Goal: Task Accomplishment & Management: Manage account settings

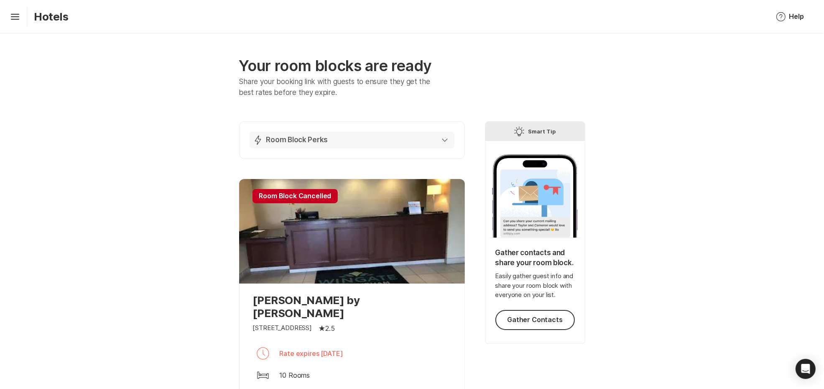
click at [439, 145] on button "Lightning Bolt Room Block Perks" at bounding box center [352, 140] width 205 height 17
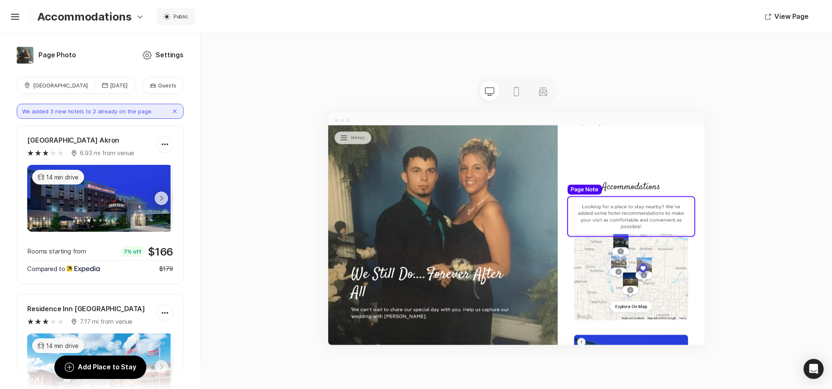
click at [159, 80] on div "Guests Guests" at bounding box center [163, 85] width 41 height 17
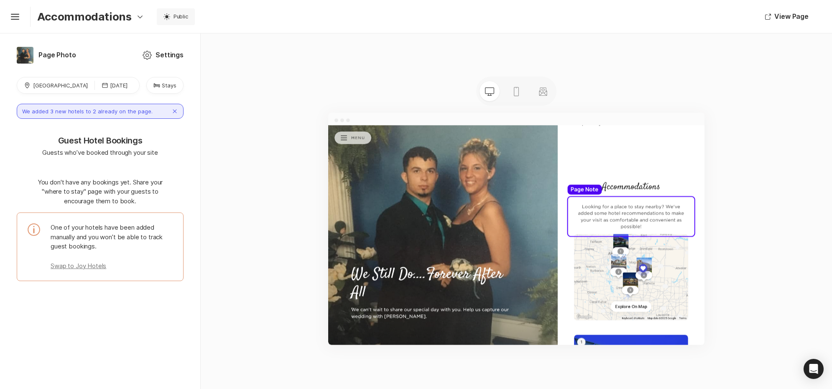
click at [159, 82] on icon "Bed" at bounding box center [156, 85] width 7 height 7
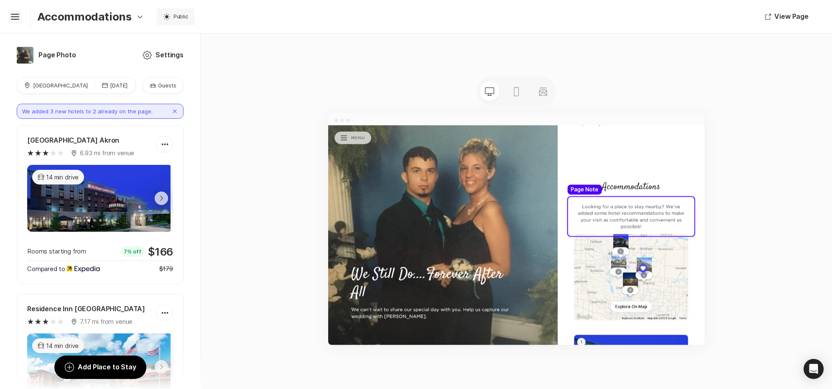
click at [13, 20] on icon "Hamburger" at bounding box center [14, 16] width 13 height 13
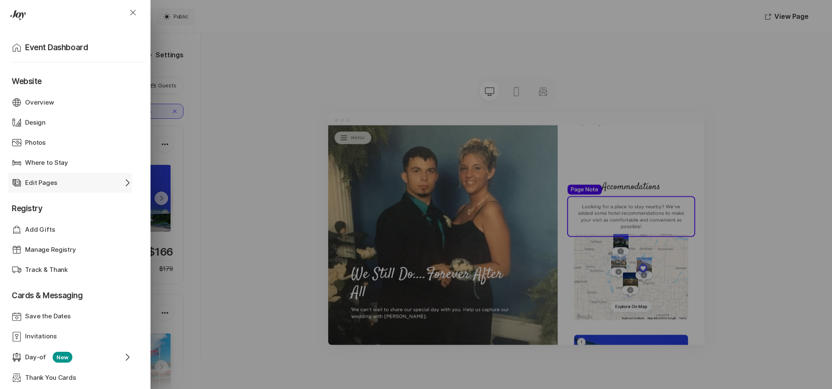
click at [65, 183] on div "Edit Pages" at bounding box center [70, 183] width 90 height 10
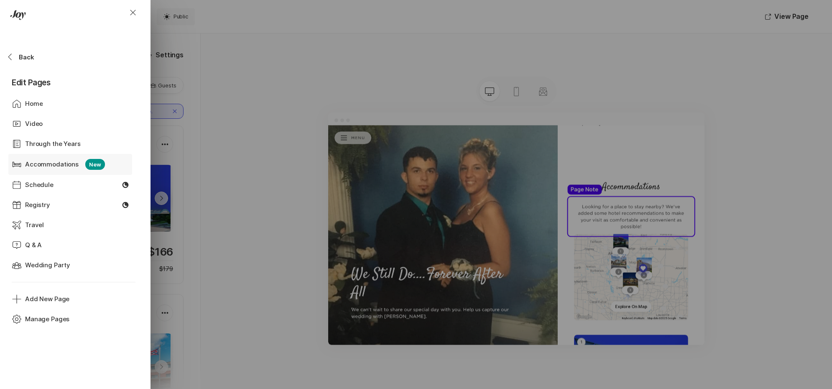
click at [70, 165] on p "Accommodations" at bounding box center [52, 165] width 54 height 10
